Goal: Information Seeking & Learning: Check status

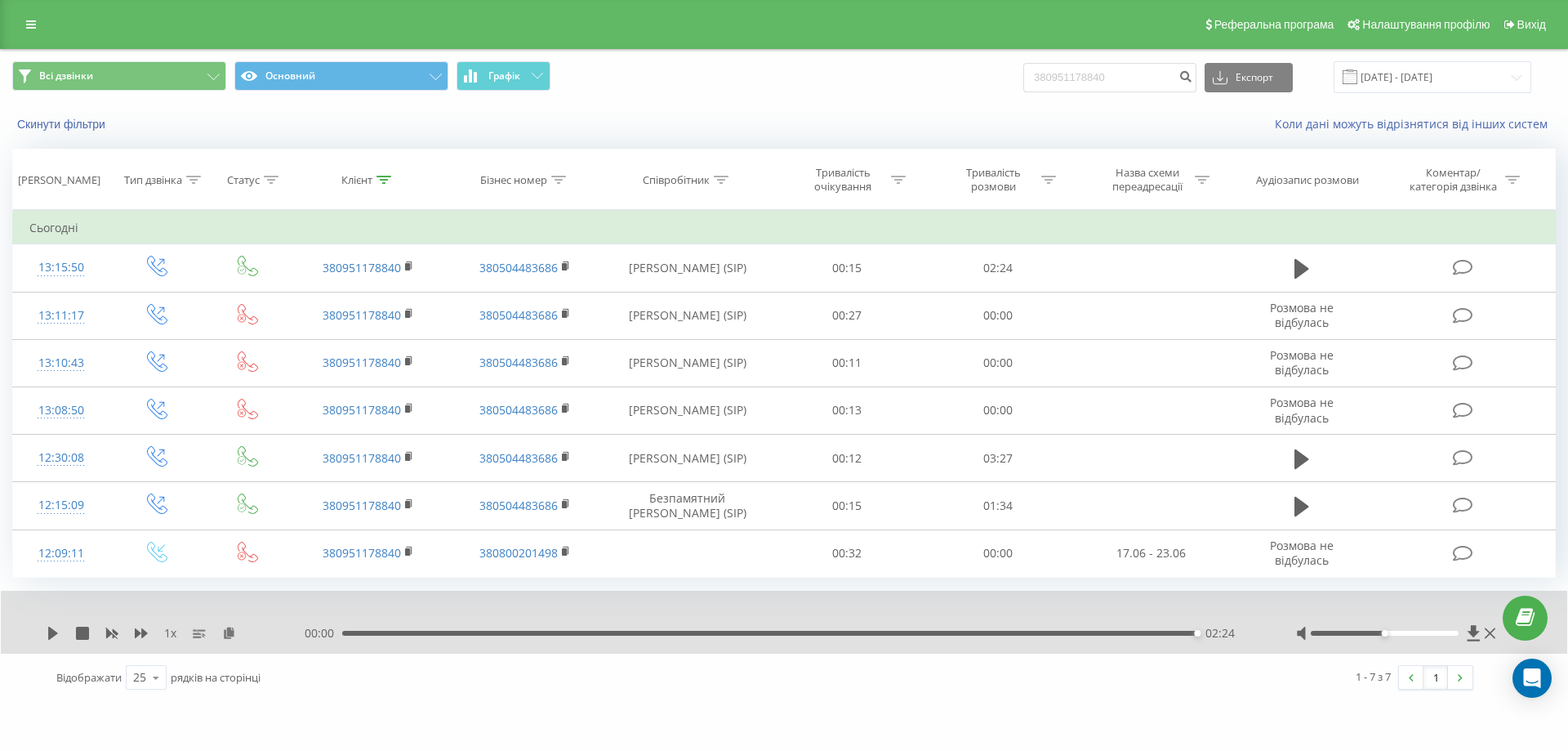
click at [1086, 74] on input "380951178840" at bounding box center [1110, 78] width 173 height 30
type input "0661323275"
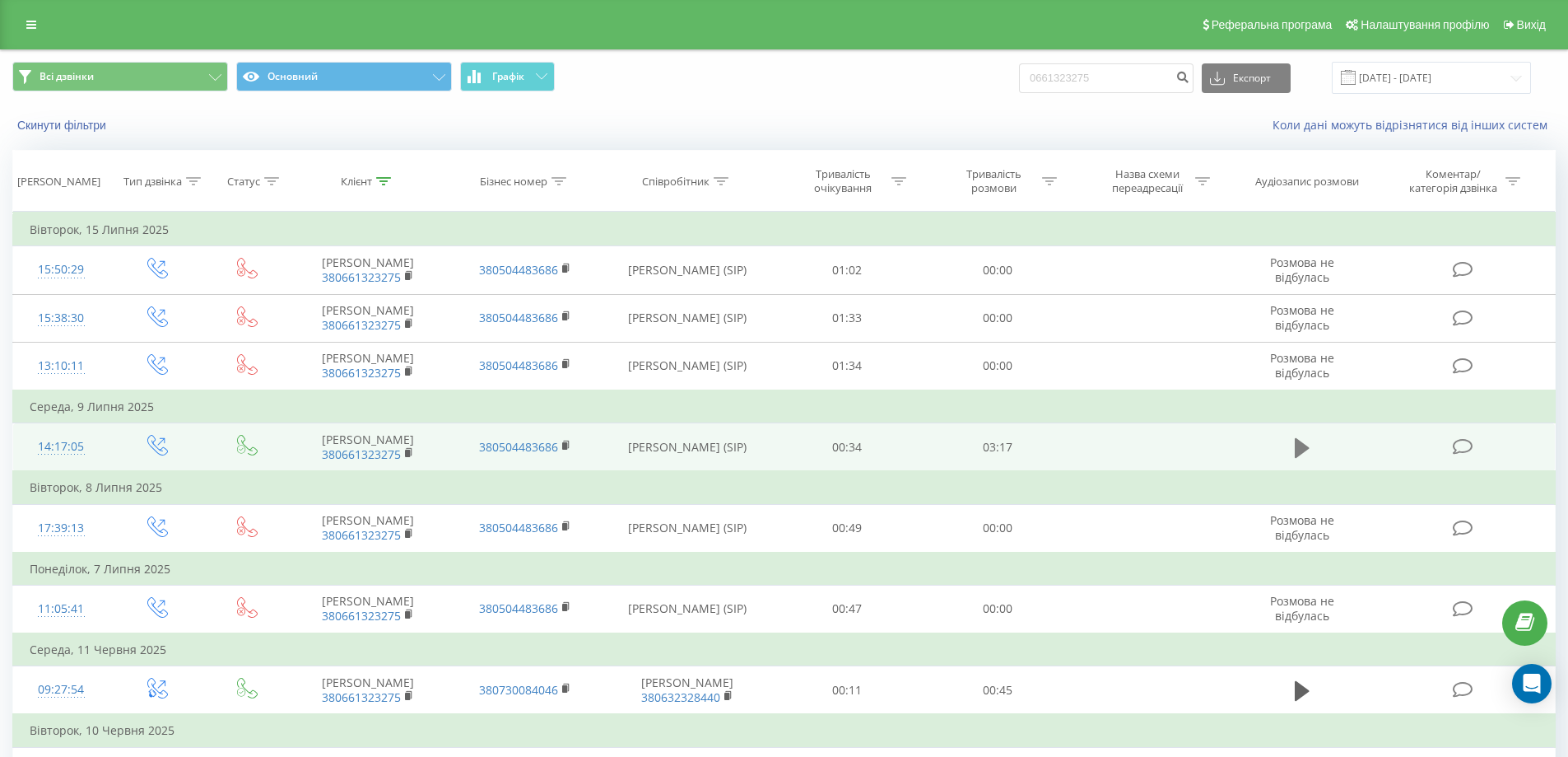
click at [1301, 456] on icon at bounding box center [1303, 447] width 15 height 23
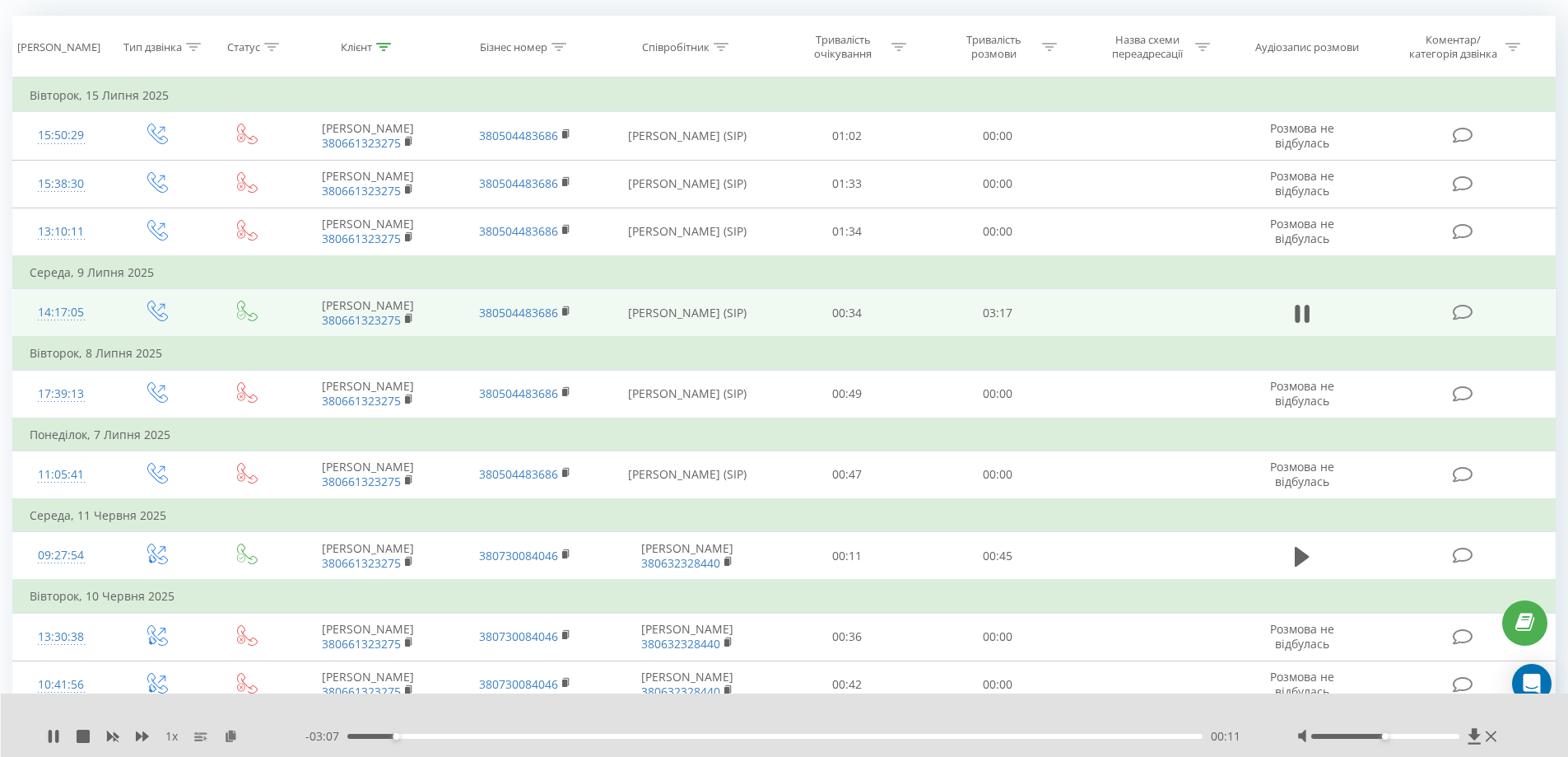
scroll to position [74, 0]
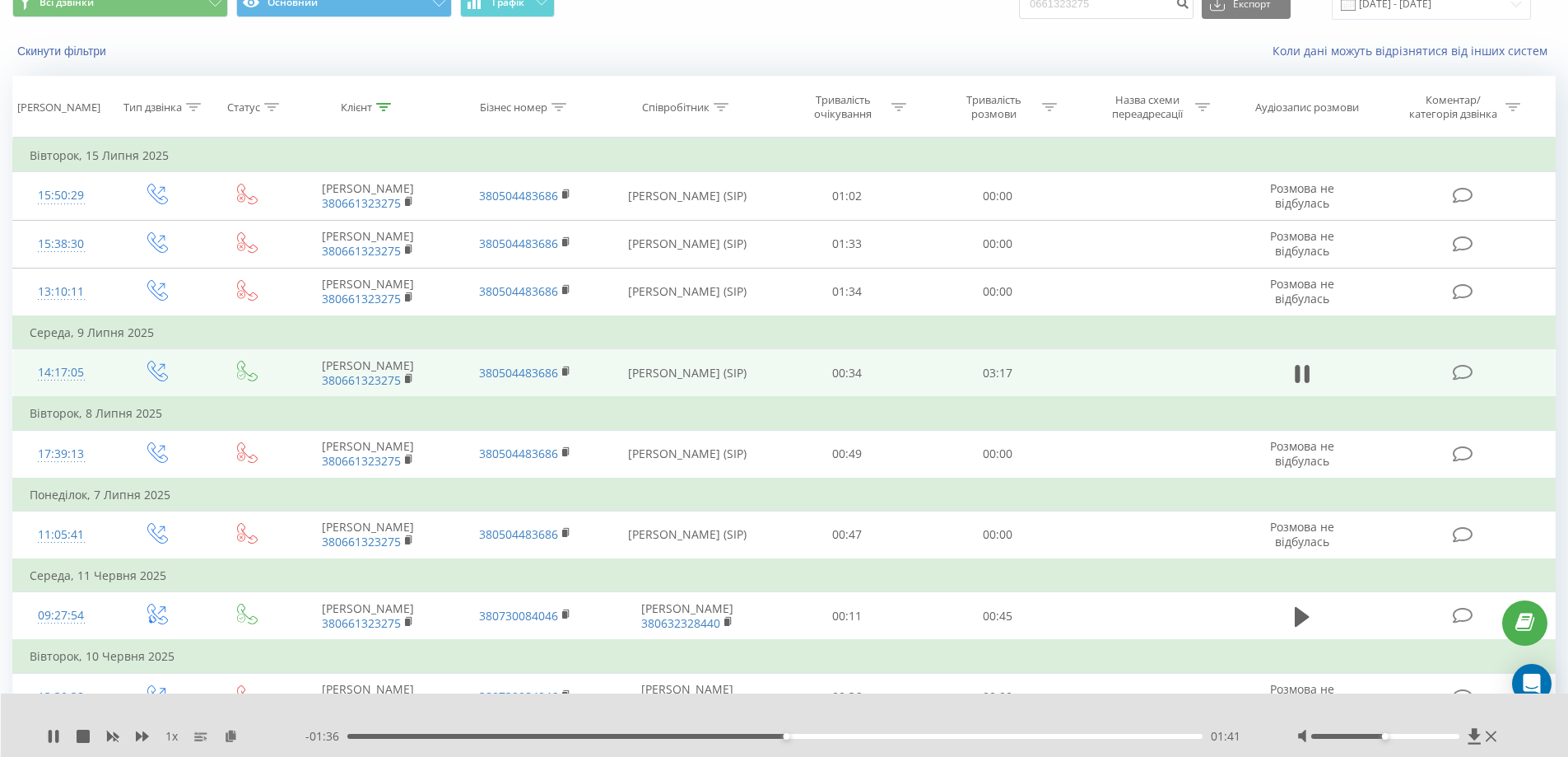
click at [62, 738] on div "1 x" at bounding box center [176, 736] width 259 height 17
click at [56, 738] on icon at bounding box center [57, 736] width 4 height 13
click at [731, 673] on td "Вівторок, 10 Червня 2025" at bounding box center [784, 656] width 1543 height 33
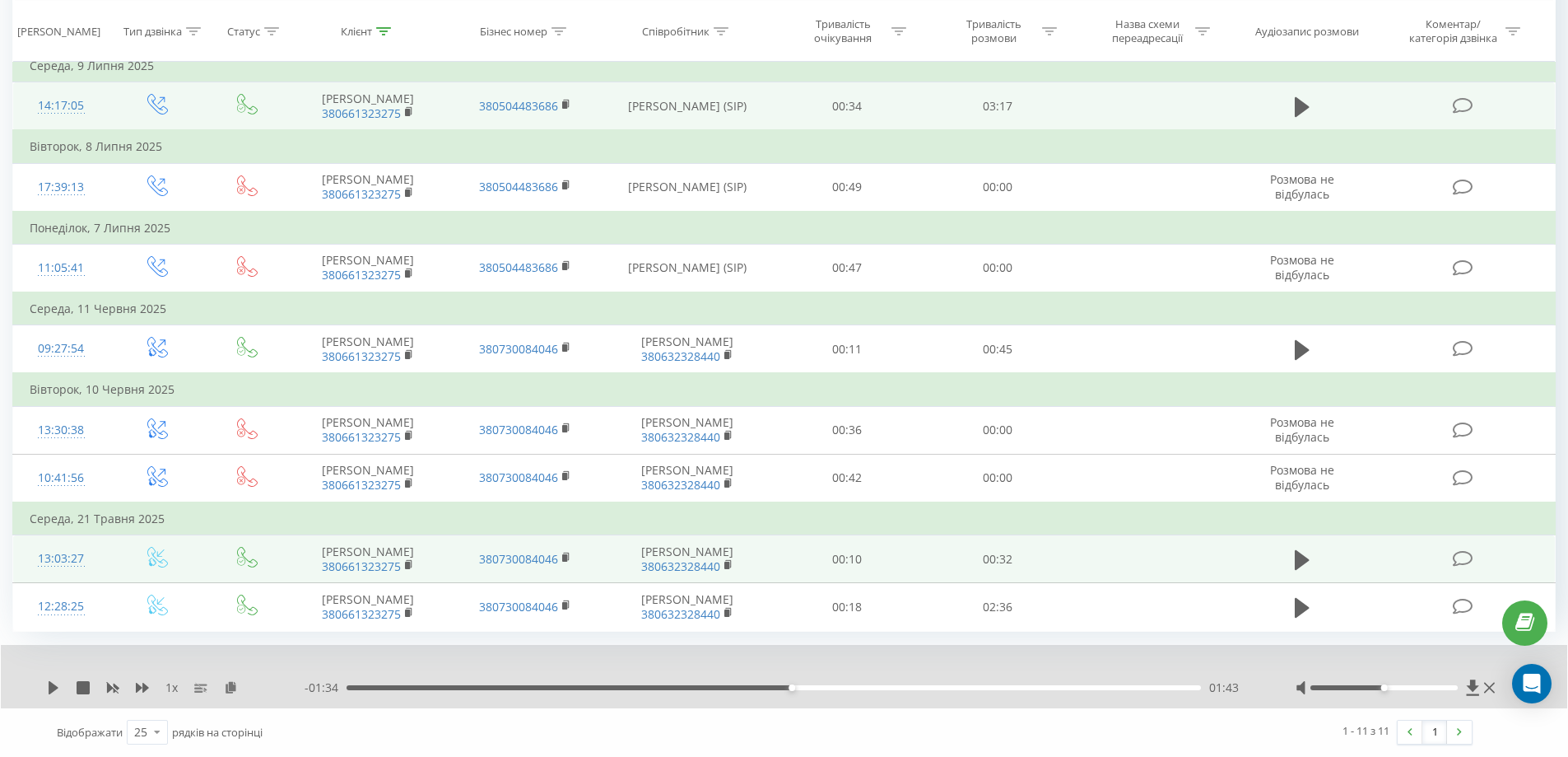
scroll to position [403, 0]
